Goal: Task Accomplishment & Management: Manage account settings

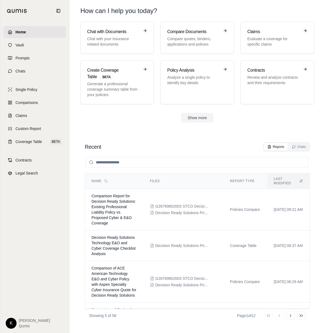
click at [18, 321] on div "K [PERSON_NAME]" at bounding box center [35, 323] width 58 height 11
click at [13, 321] on html "Home Vault Prompts Chats Single Policy Comparisons Claims Custom Report Coverag…" at bounding box center [162, 166] width 325 height 333
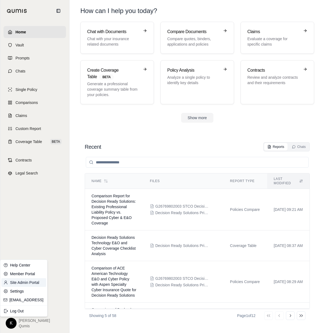
click at [30, 281] on link "Site Admin Portal" at bounding box center [23, 282] width 45 height 9
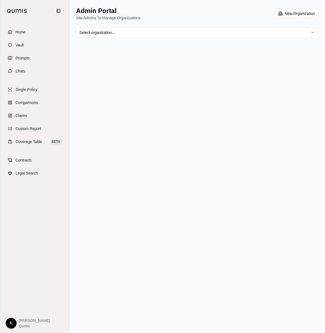
click at [164, 31] on html "Home Vault Prompts Chats Single Policy Comparisons Claims Custom Report Coverag…" at bounding box center [162, 166] width 325 height 333
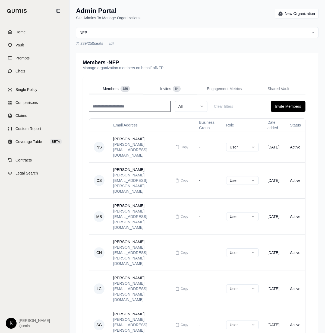
click at [165, 87] on span "Invites" at bounding box center [165, 88] width 11 height 5
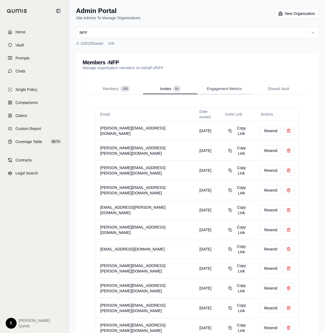
click at [222, 88] on span "Engagement Metrics" at bounding box center [224, 88] width 35 height 5
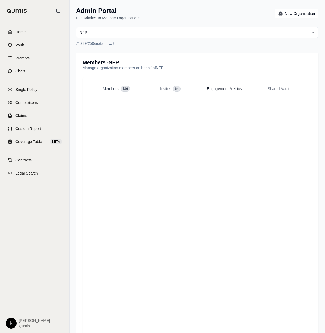
click at [121, 92] on button "Members 186" at bounding box center [116, 89] width 54 height 11
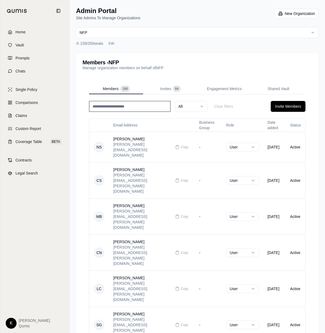
click at [127, 110] on input at bounding box center [129, 106] width 81 height 11
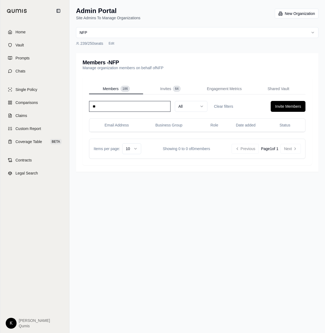
type input "*"
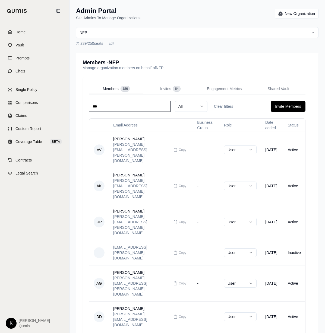
click at [117, 110] on input "***" at bounding box center [129, 106] width 81 height 11
type input "********"
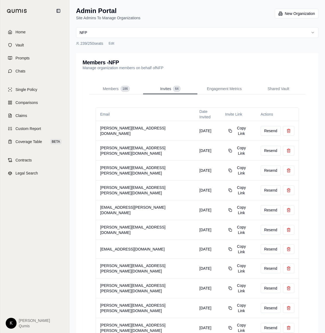
click at [164, 87] on span "Invites" at bounding box center [165, 88] width 11 height 5
click at [209, 65] on div "Members - NFP Manage organization members on behalf of NFP" at bounding box center [196, 65] width 229 height 11
